Goal: Task Accomplishment & Management: Manage account settings

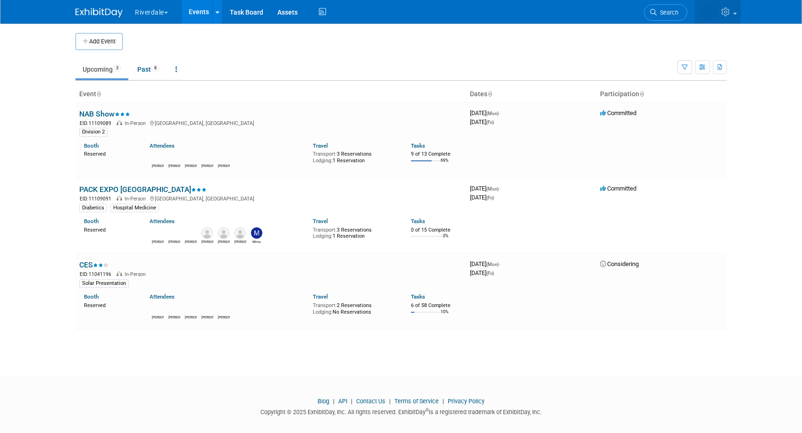
click at [732, 13] on link at bounding box center [717, 12] width 46 height 24
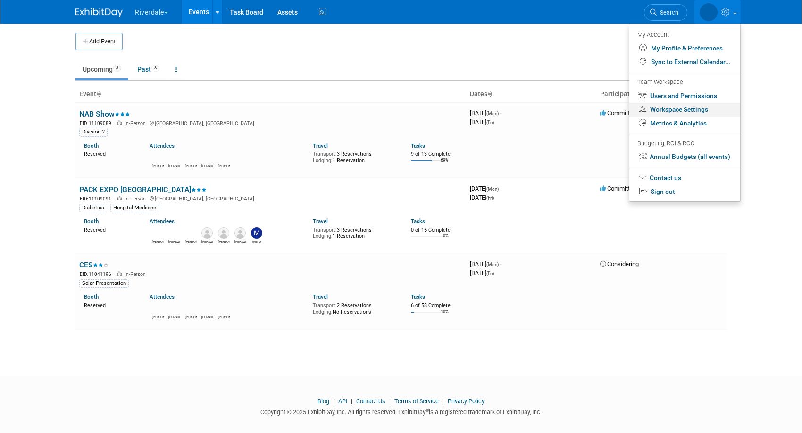
click at [702, 108] on link "Workspace Settings" at bounding box center [684, 110] width 111 height 14
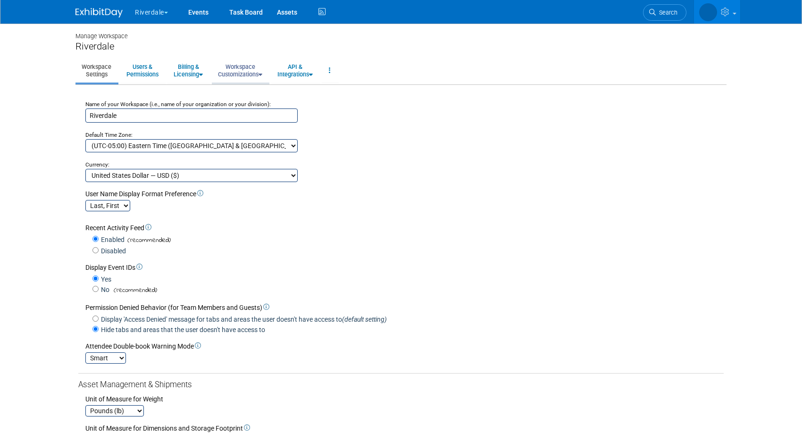
click at [241, 70] on link "Workspace Customizations" at bounding box center [240, 70] width 57 height 23
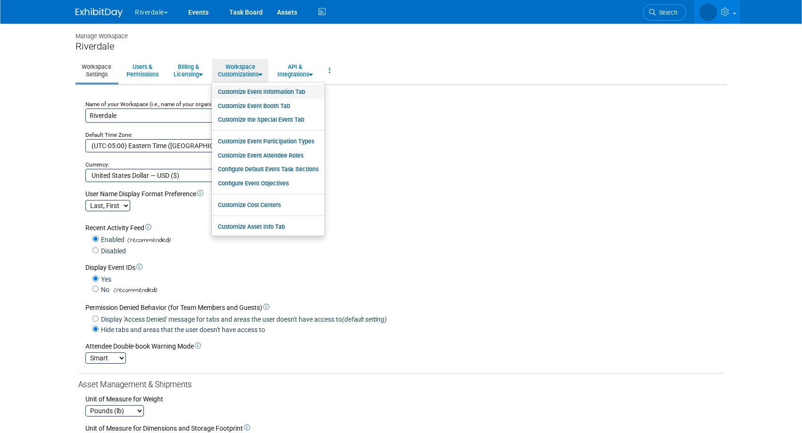
click at [253, 91] on link "Customize Event Information Tab" at bounding box center [268, 92] width 113 height 14
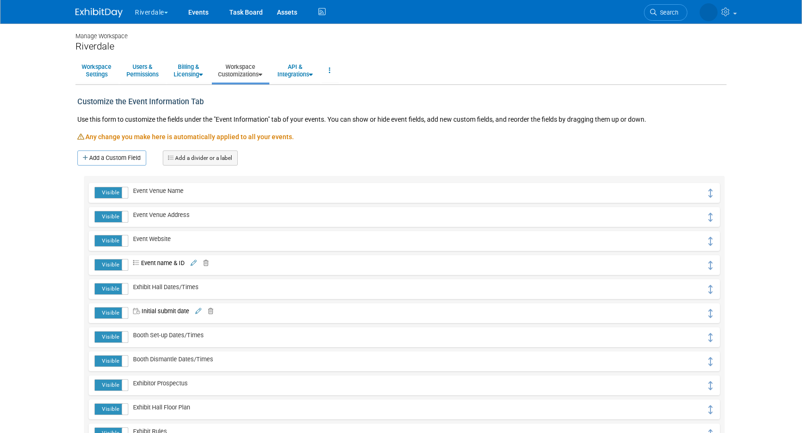
click at [206, 262] on icon at bounding box center [203, 263] width 9 height 6
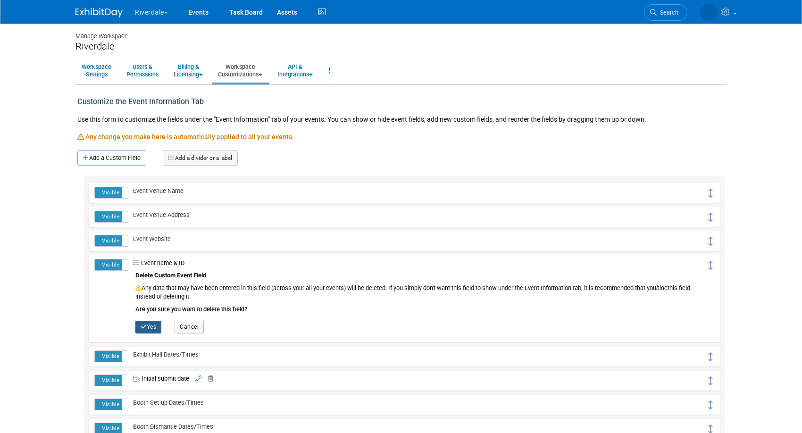
click at [150, 322] on button "Yes" at bounding box center [148, 327] width 26 height 12
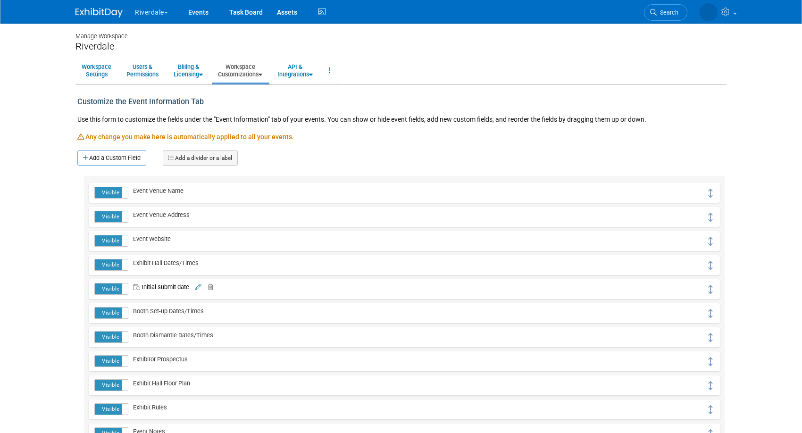
click at [211, 287] on icon at bounding box center [208, 287] width 9 height 6
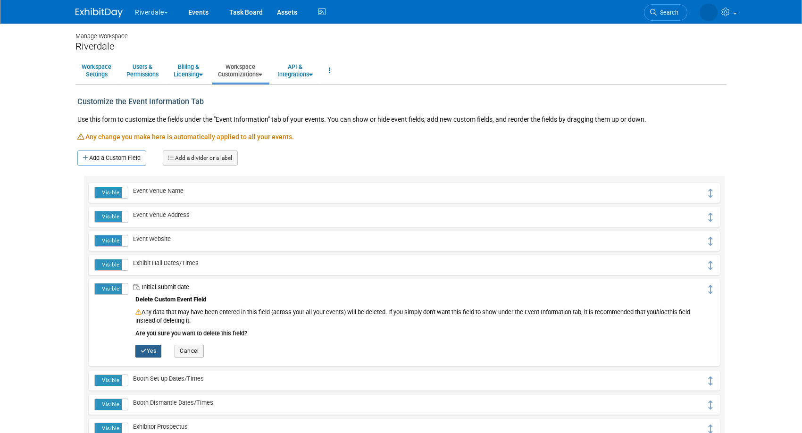
click at [153, 347] on button "Yes" at bounding box center [148, 351] width 26 height 12
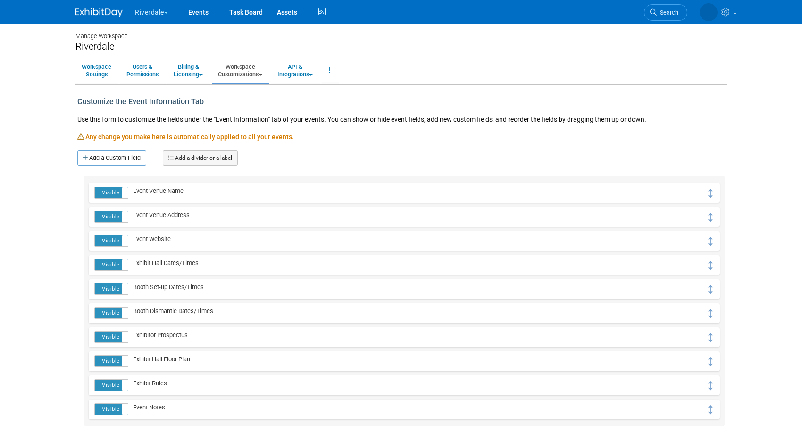
click at [242, 72] on link "Workspace Customizations" at bounding box center [240, 70] width 57 height 23
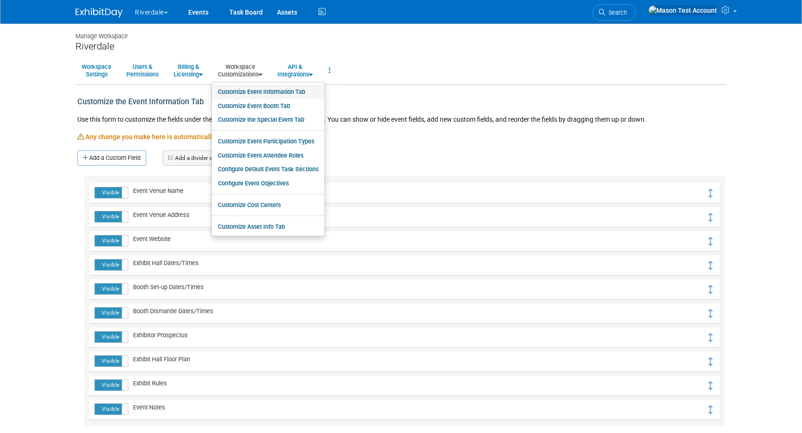
click at [240, 92] on link "Customize Event Information Tab" at bounding box center [268, 92] width 113 height 14
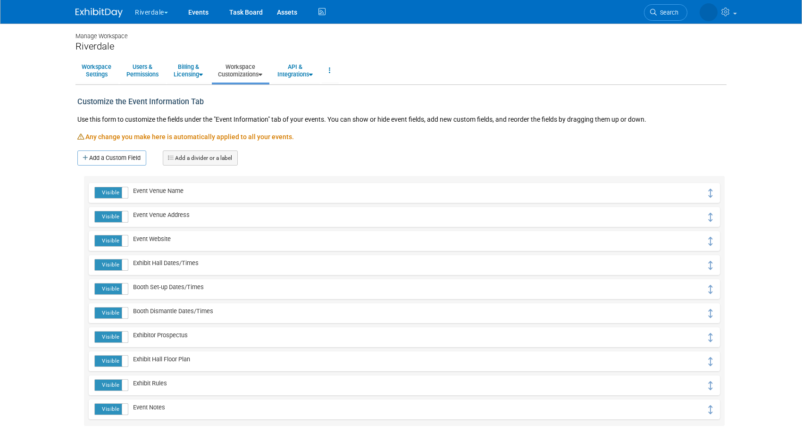
click at [248, 72] on link "Workspace Customizations" at bounding box center [240, 70] width 57 height 23
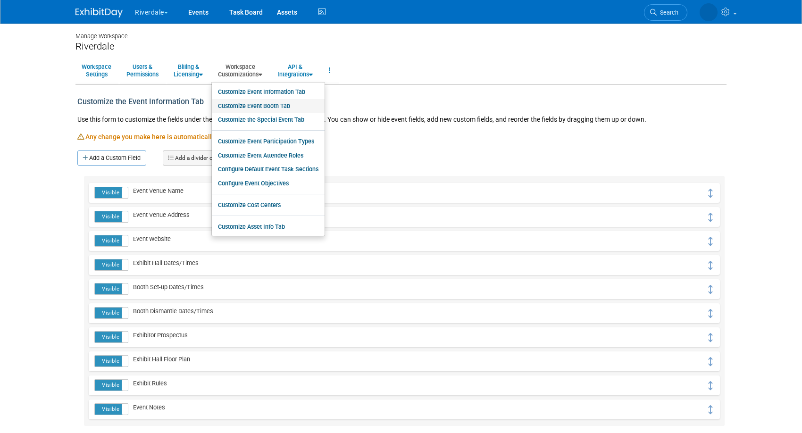
click at [247, 100] on link "Customize Event Booth Tab" at bounding box center [268, 106] width 113 height 14
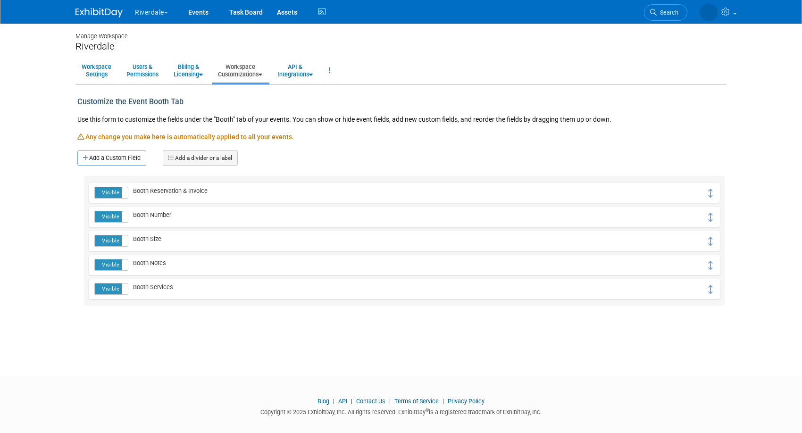
click at [245, 69] on link "Workspace Customizations" at bounding box center [240, 70] width 57 height 23
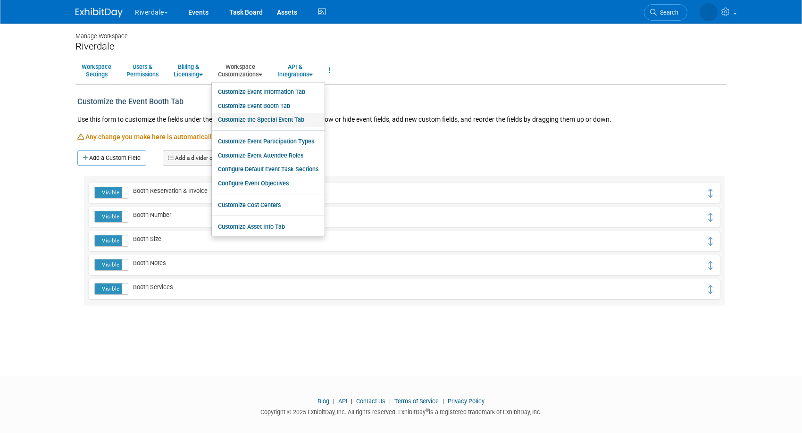
click at [254, 124] on link "Customize the Special Event Tab" at bounding box center [268, 120] width 113 height 14
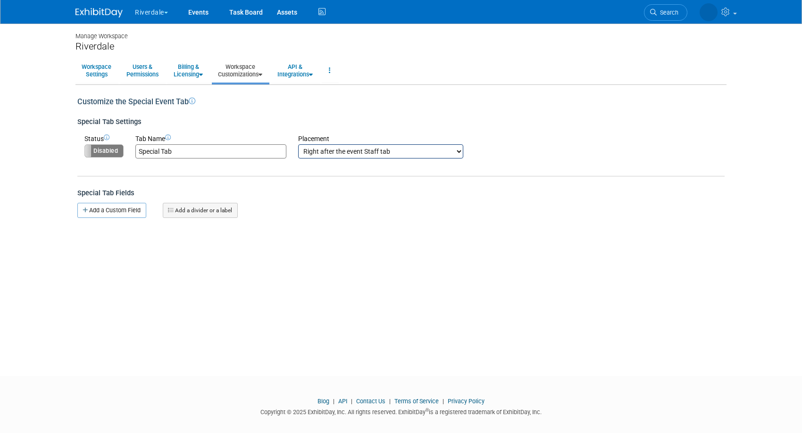
click at [248, 68] on link "Workspace Customizations" at bounding box center [240, 70] width 57 height 23
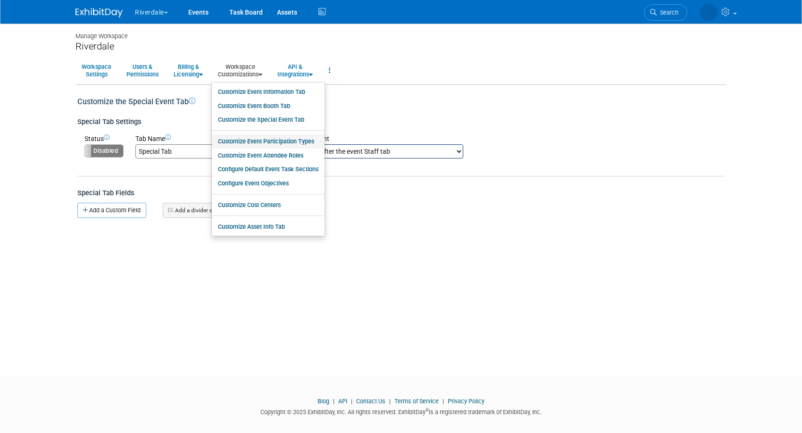
click at [258, 141] on link "Customize Event Participation Types" at bounding box center [268, 141] width 113 height 14
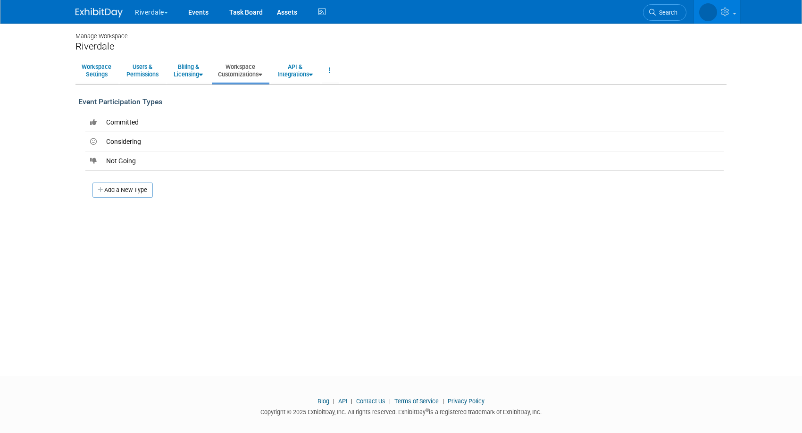
click at [250, 70] on link "Workspace Customizations" at bounding box center [240, 70] width 57 height 23
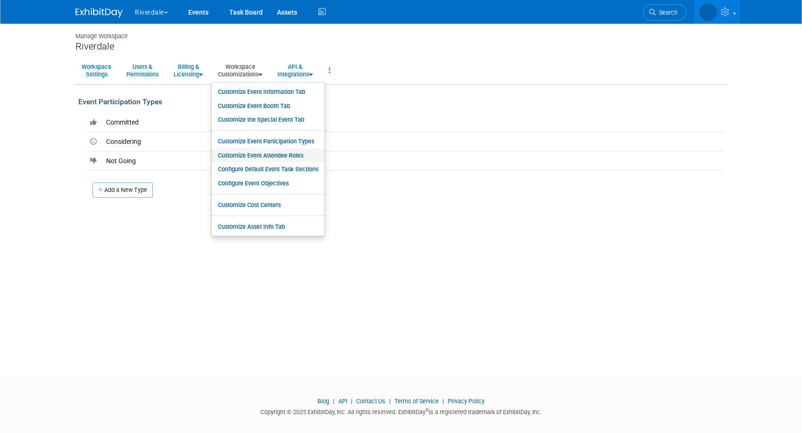
click at [260, 156] on link "Customize Event Attendee Roles" at bounding box center [268, 156] width 113 height 14
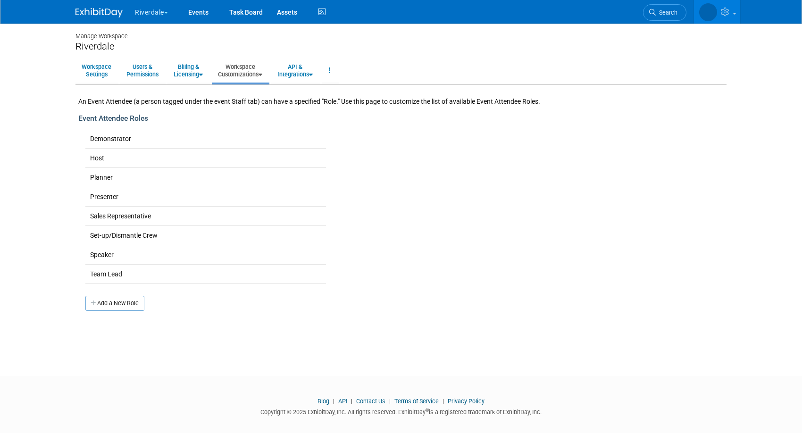
click at [250, 70] on link "Workspace Customizations" at bounding box center [240, 70] width 57 height 23
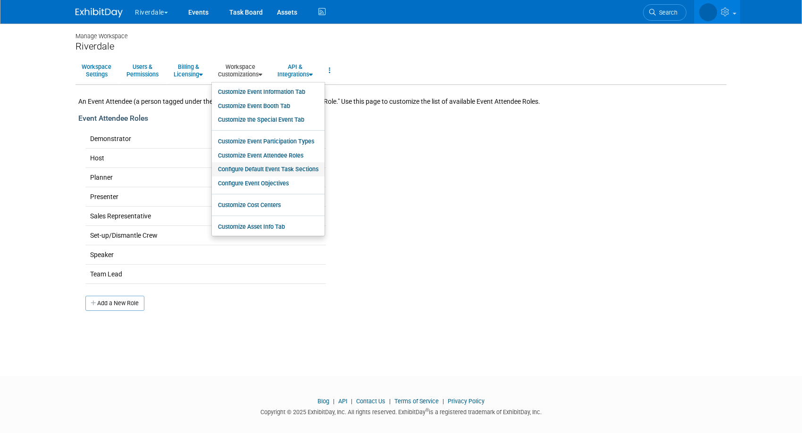
click at [267, 167] on link "Configure Default Event Task Sections" at bounding box center [268, 169] width 113 height 14
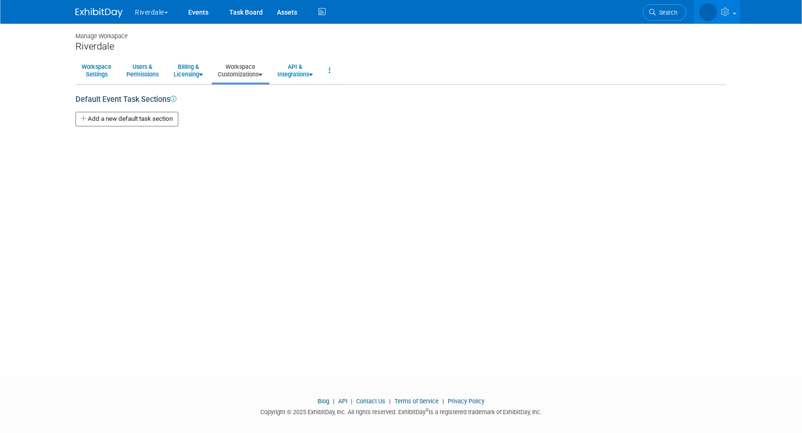
click at [259, 74] on link "Workspace Customizations" at bounding box center [240, 70] width 57 height 23
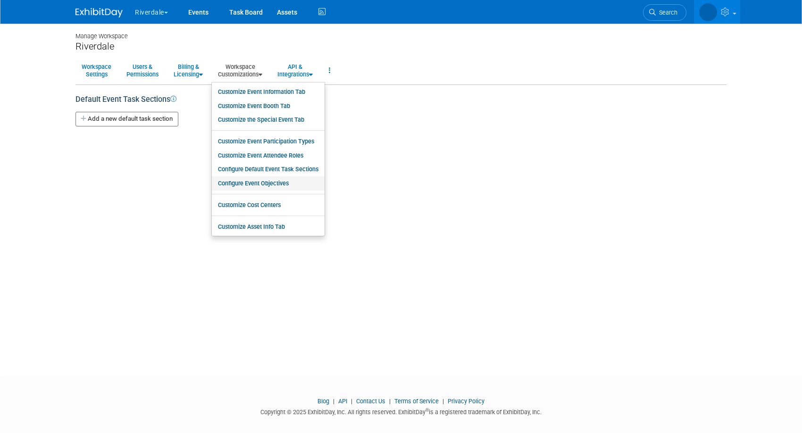
click at [268, 187] on link "Configure Event Objectives" at bounding box center [268, 183] width 113 height 14
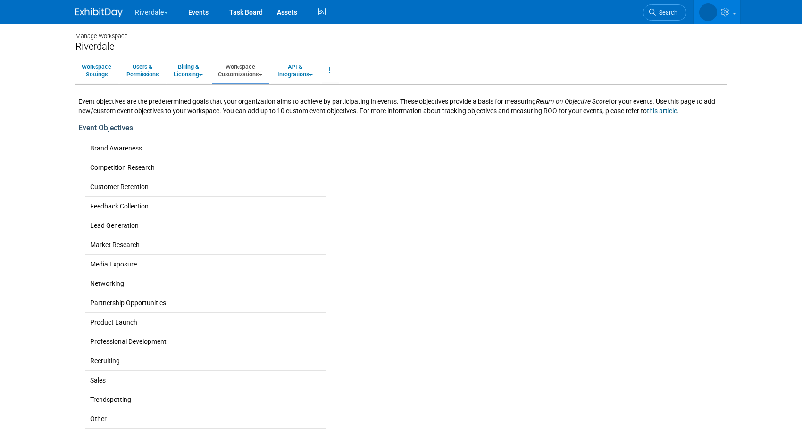
click at [250, 63] on link "Workspace Customizations" at bounding box center [240, 70] width 57 height 23
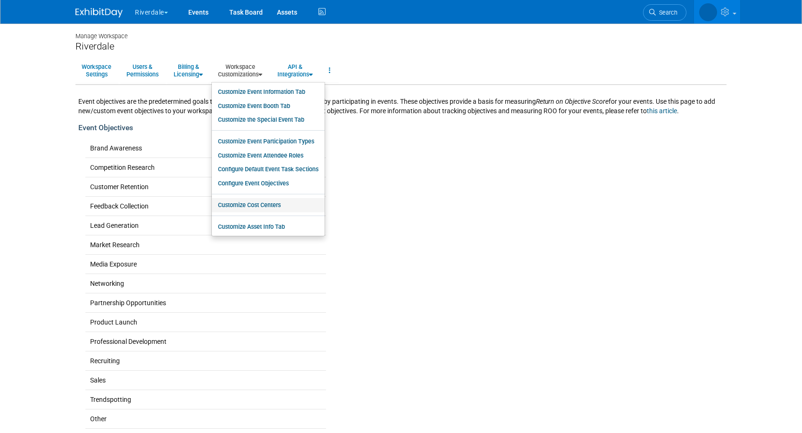
click at [260, 205] on link "Customize Cost Centers" at bounding box center [268, 205] width 113 height 14
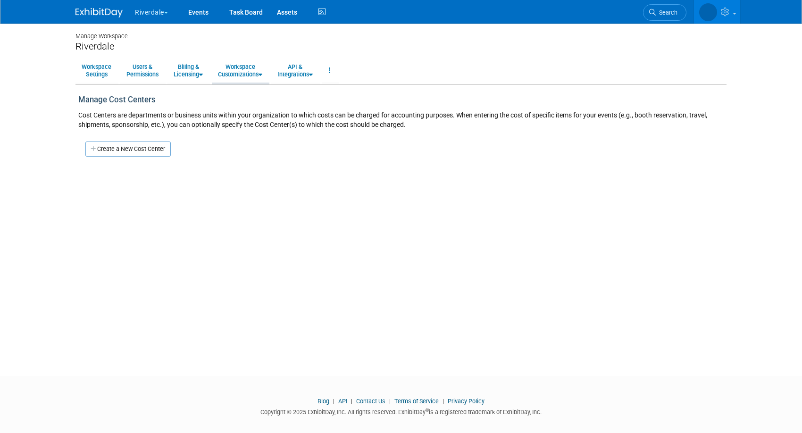
click at [251, 83] on li "Workspace Customizations Customize Event Information Tab Customize Event Booth …" at bounding box center [241, 71] width 58 height 25
click at [252, 72] on link "Workspace Customizations" at bounding box center [240, 70] width 57 height 23
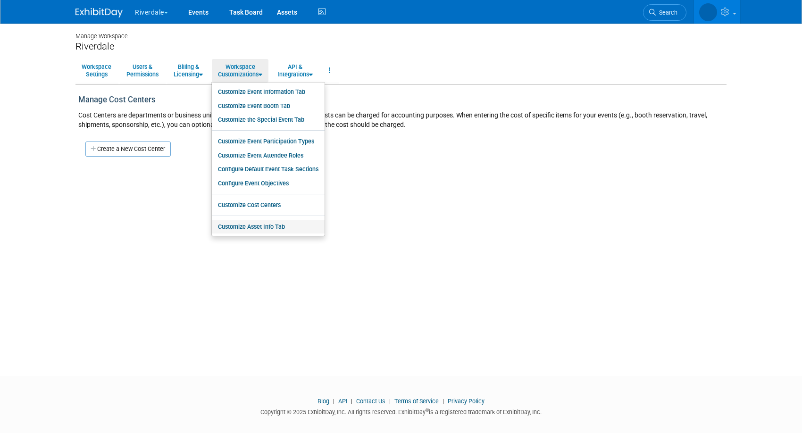
click at [260, 230] on link "Customize Asset Info Tab" at bounding box center [268, 227] width 113 height 14
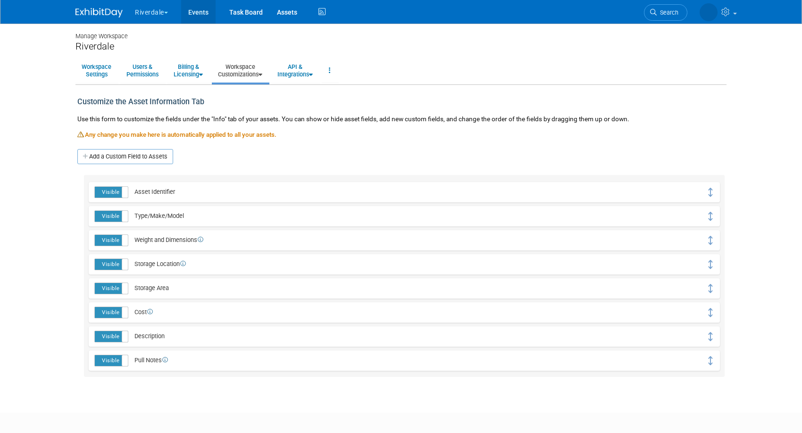
click at [202, 14] on link "Events" at bounding box center [198, 12] width 34 height 24
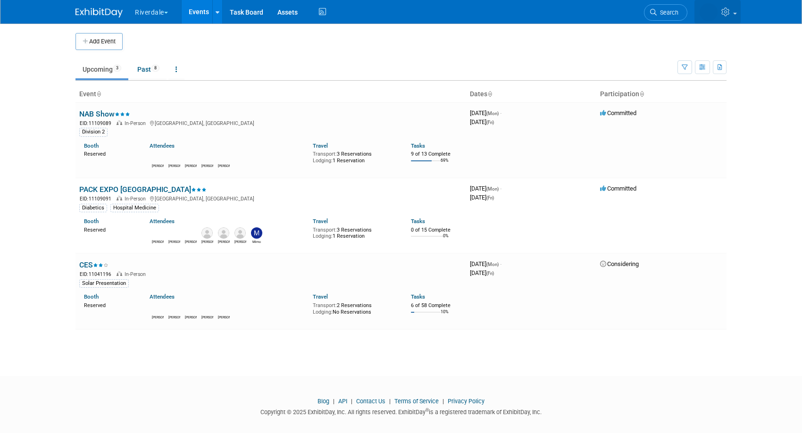
click at [727, 13] on icon at bounding box center [726, 12] width 11 height 8
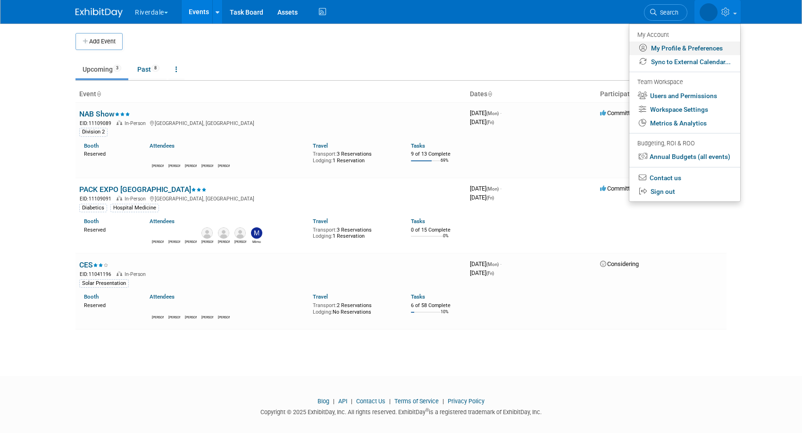
click at [689, 49] on link "My Profile & Preferences" at bounding box center [684, 48] width 111 height 14
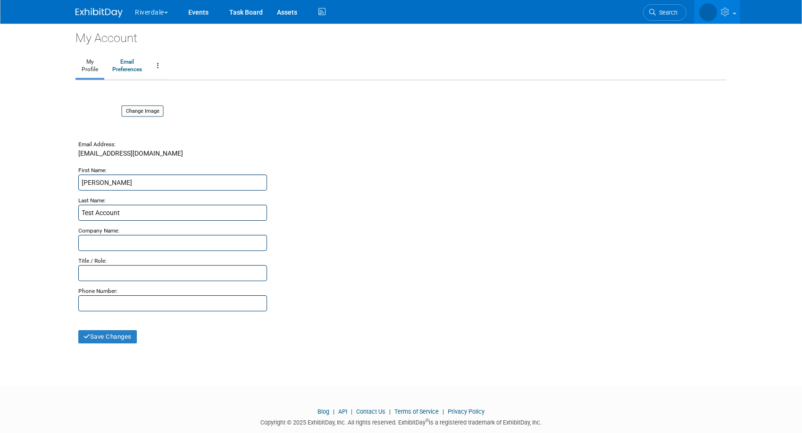
click at [721, 9] on icon at bounding box center [725, 12] width 11 height 8
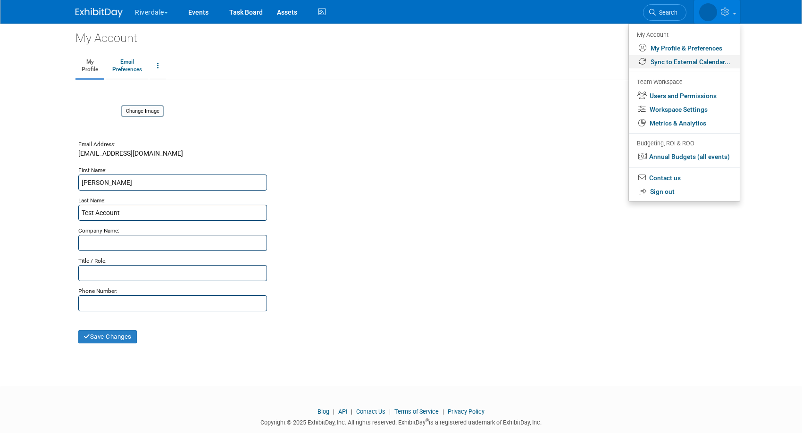
click at [709, 61] on link "Sync to External Calendar..." at bounding box center [684, 62] width 111 height 14
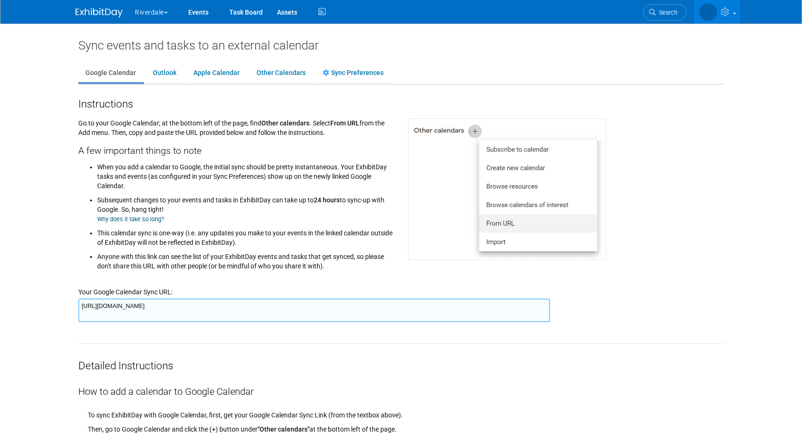
click at [716, 12] on link at bounding box center [717, 12] width 46 height 24
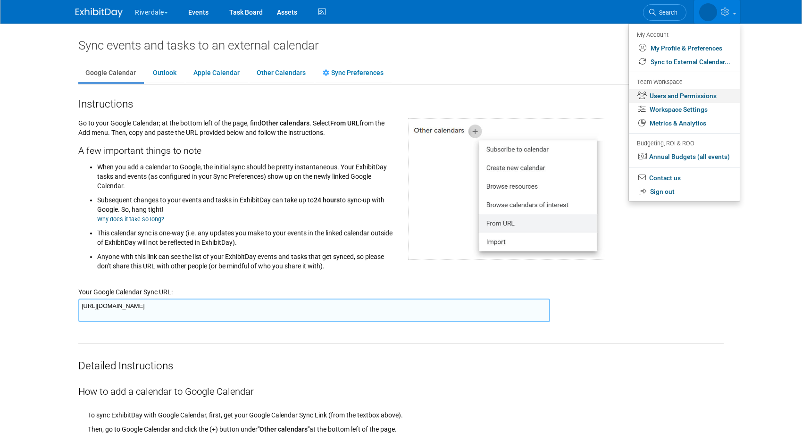
click at [701, 97] on link "Users and Permissions" at bounding box center [684, 96] width 111 height 14
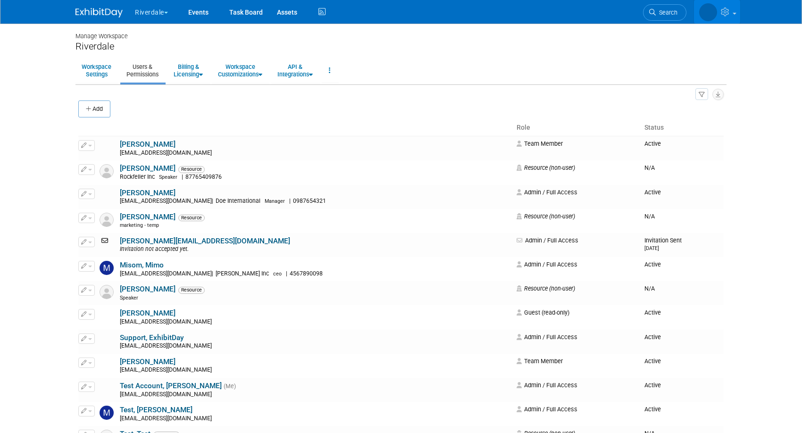
click at [720, 16] on link at bounding box center [717, 12] width 46 height 24
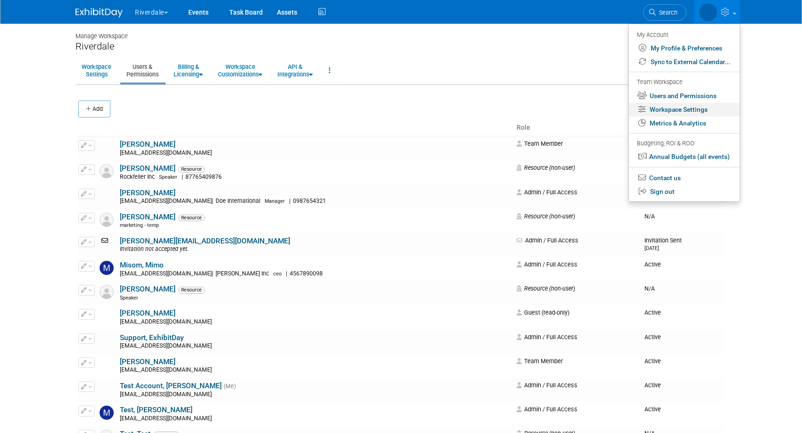
click at [704, 110] on link "Workspace Settings" at bounding box center [684, 110] width 111 height 14
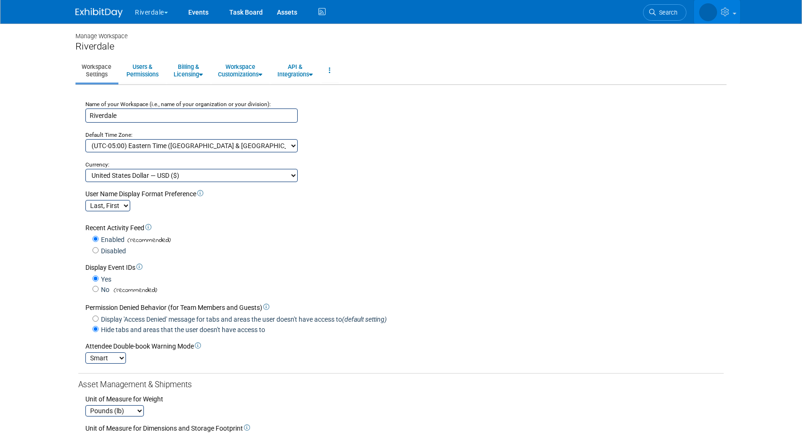
click at [722, 4] on link at bounding box center [717, 12] width 46 height 24
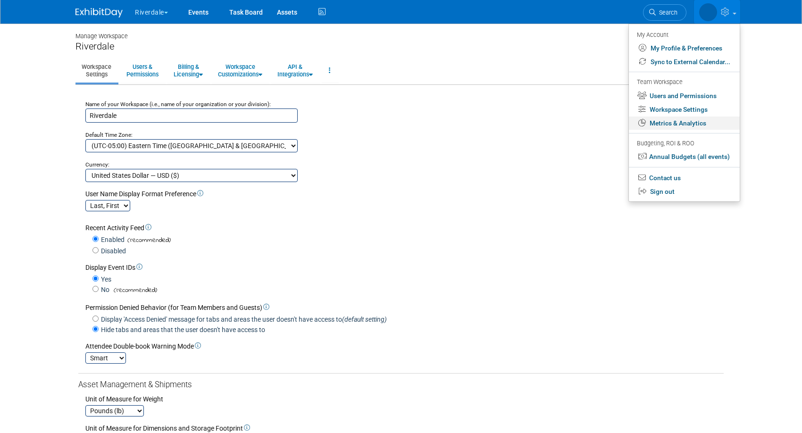
click at [704, 127] on link "Metrics & Analytics" at bounding box center [684, 123] width 111 height 14
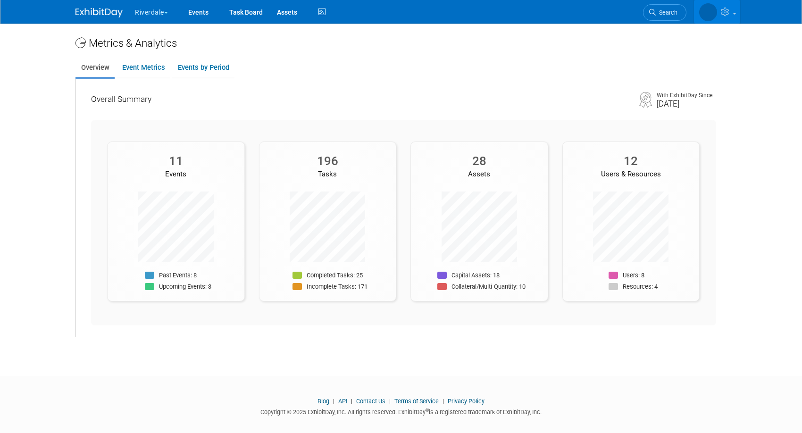
click at [726, 8] on icon at bounding box center [725, 12] width 11 height 8
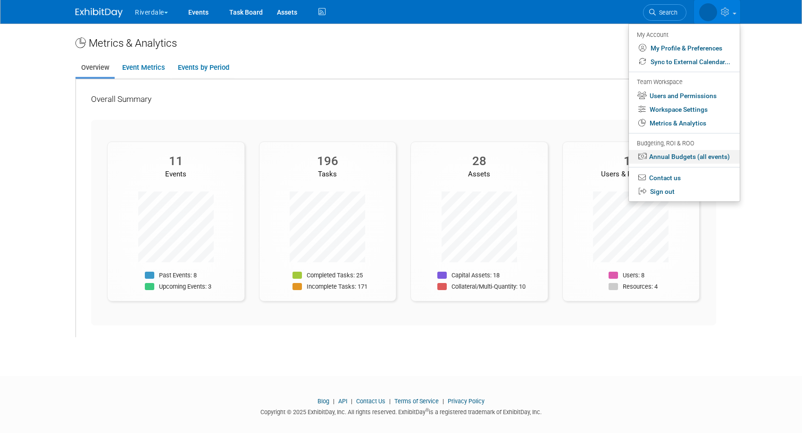
click at [699, 154] on link "Annual Budgets (all events)" at bounding box center [684, 157] width 111 height 14
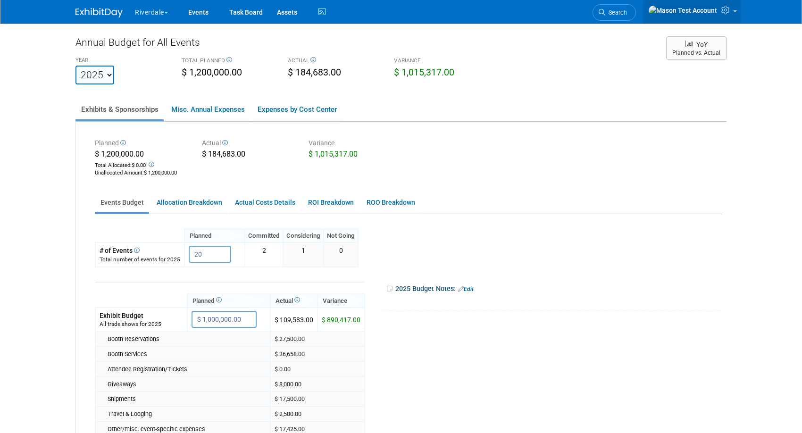
click at [725, 10] on icon at bounding box center [726, 10] width 11 height 8
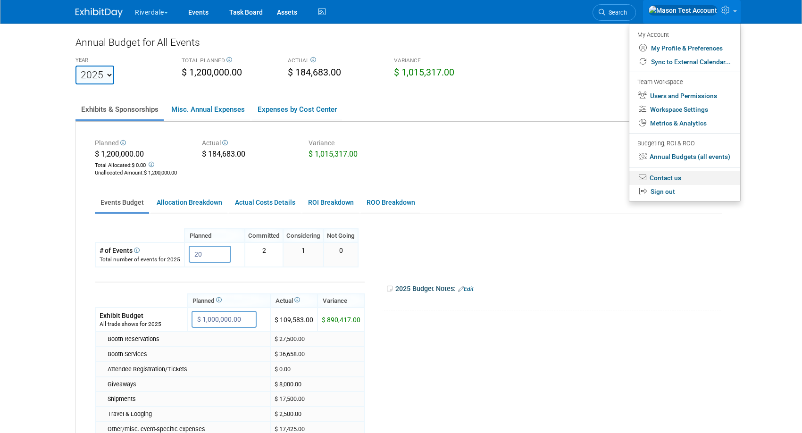
click at [700, 180] on link "Contact us" at bounding box center [684, 178] width 111 height 14
